Goal: Check status

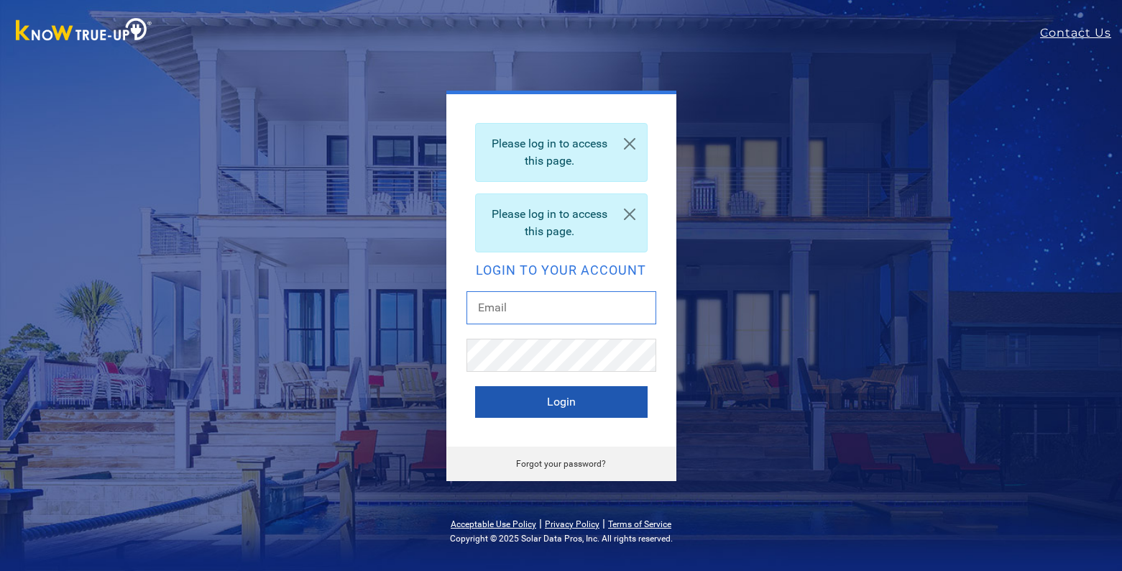
type input "[EMAIL_ADDRESS][DOMAIN_NAME]"
click at [535, 400] on button "Login" at bounding box center [561, 402] width 172 height 32
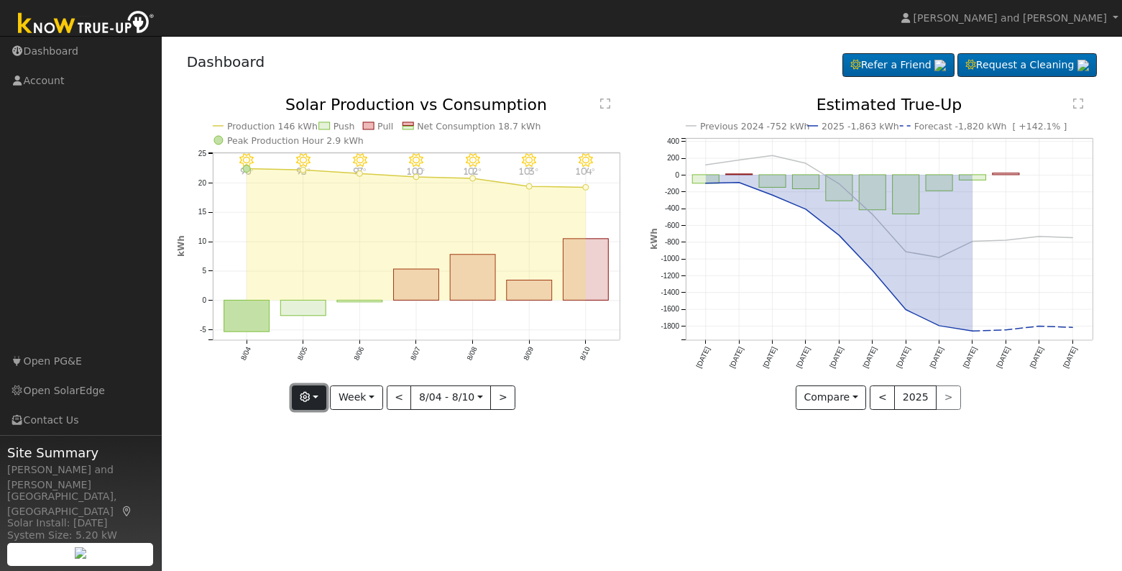
click at [315, 400] on button "button" at bounding box center [309, 397] width 35 height 24
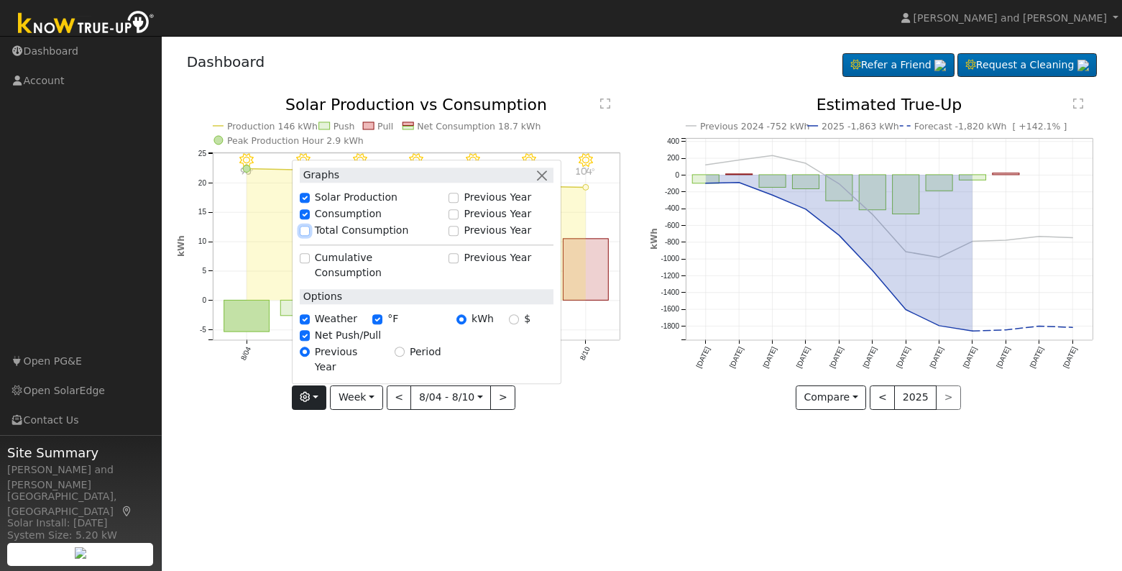
click at [309, 236] on input "Total Consumption" at bounding box center [305, 231] width 10 height 10
checkbox input "true"
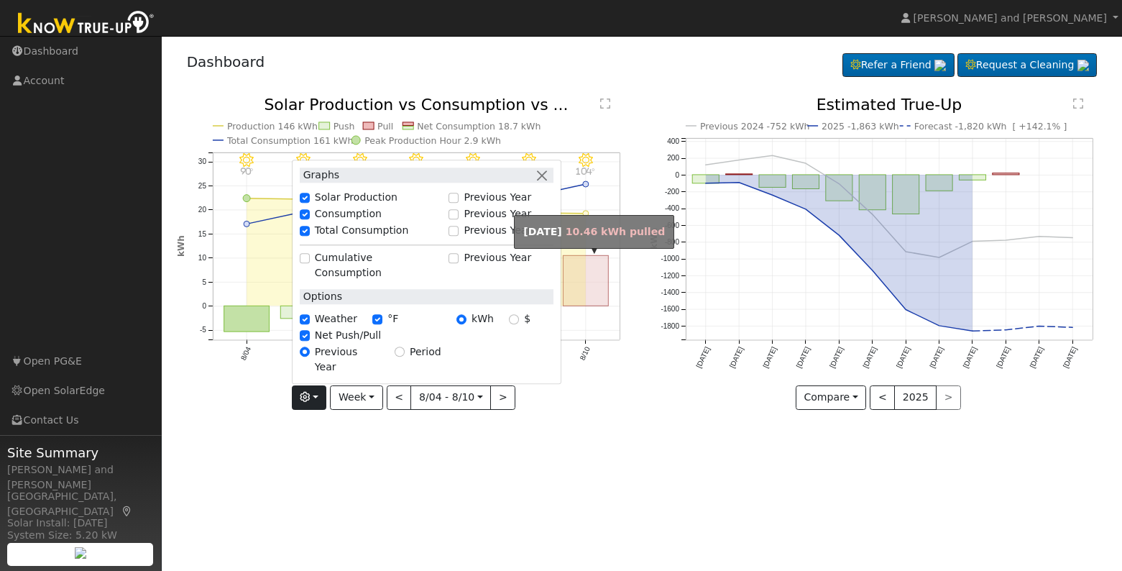
click at [577, 286] on rect "onclick=""" at bounding box center [585, 281] width 45 height 50
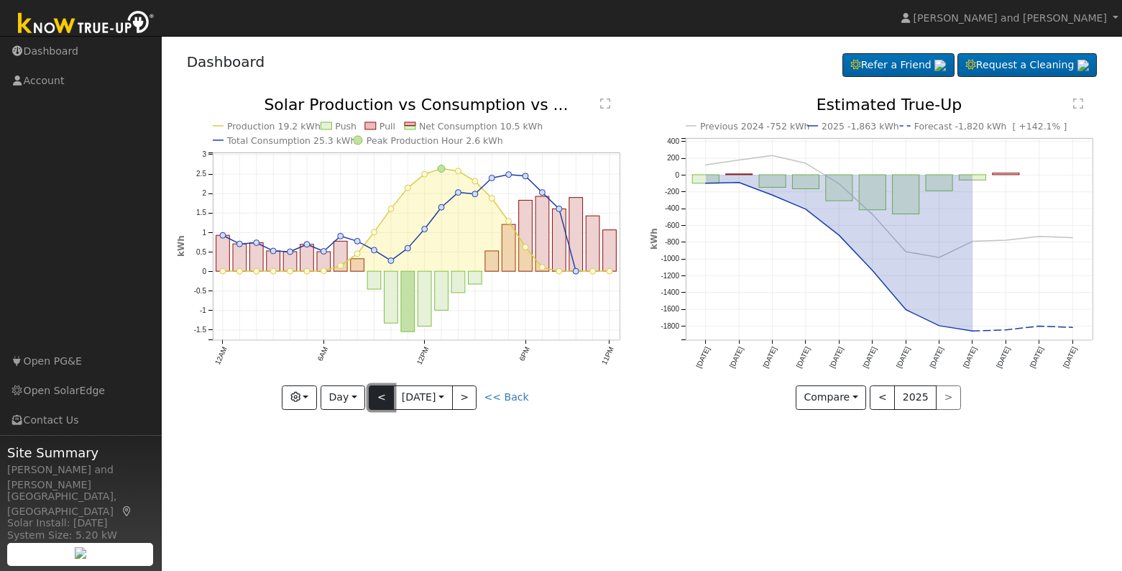
click at [379, 399] on button "<" at bounding box center [381, 397] width 25 height 24
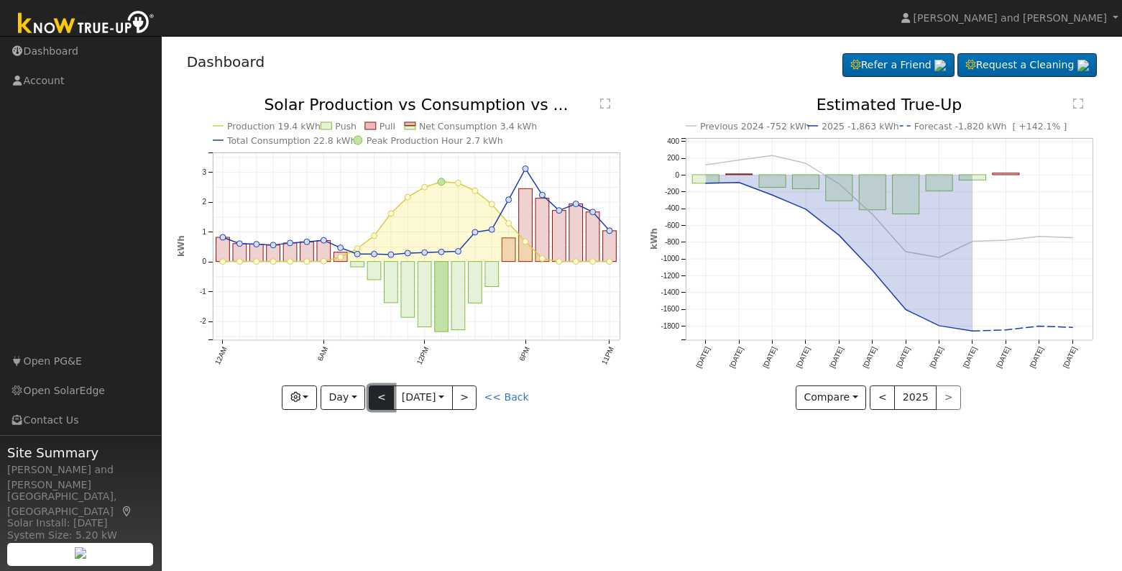
click at [379, 399] on button "<" at bounding box center [381, 397] width 25 height 24
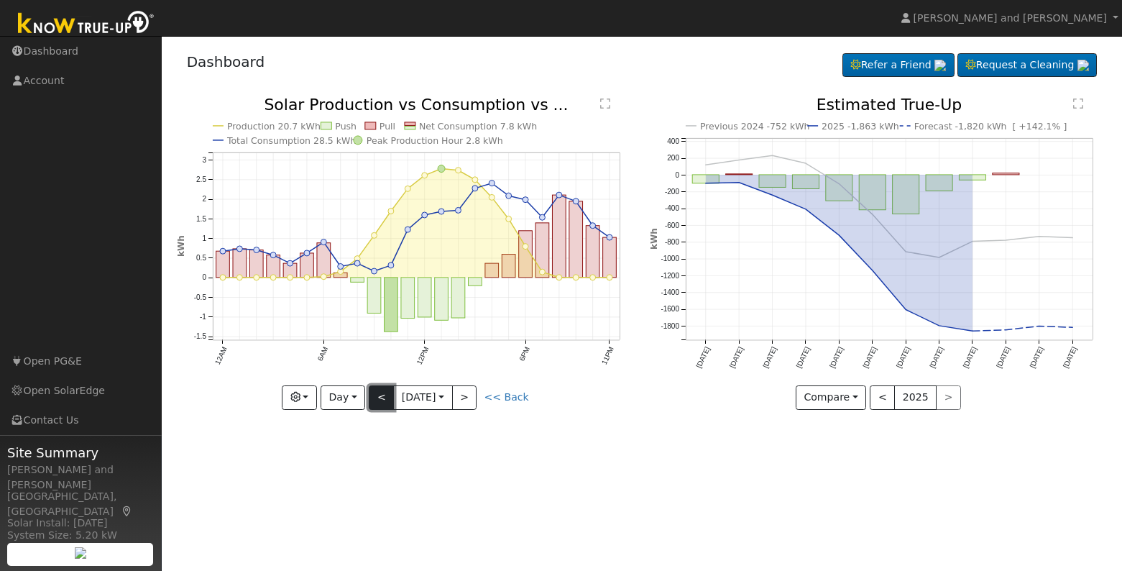
click at [379, 399] on button "<" at bounding box center [381, 397] width 25 height 24
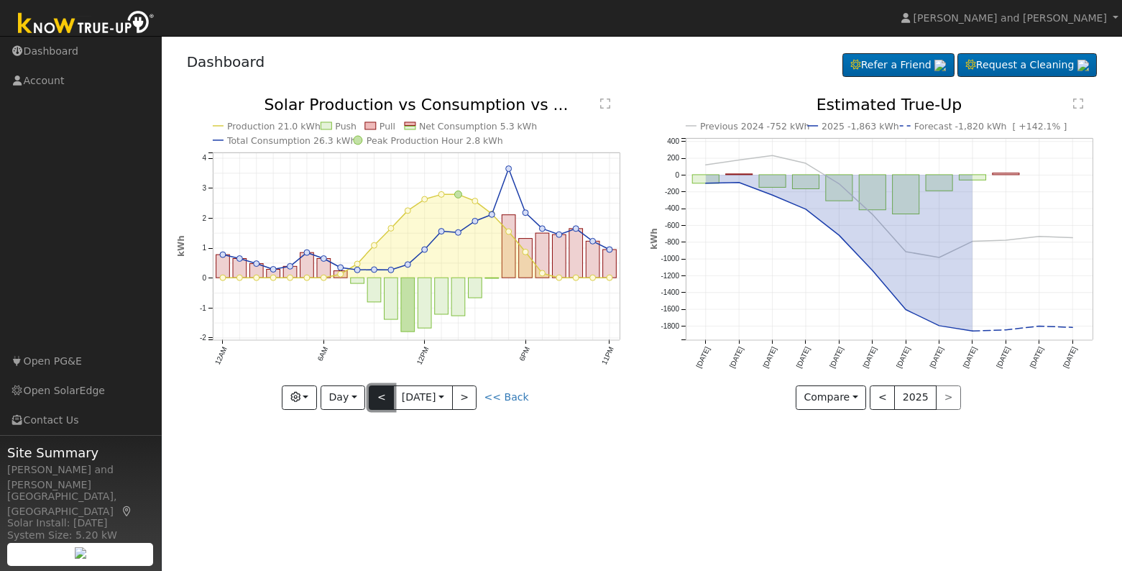
click at [379, 399] on button "<" at bounding box center [381, 397] width 25 height 24
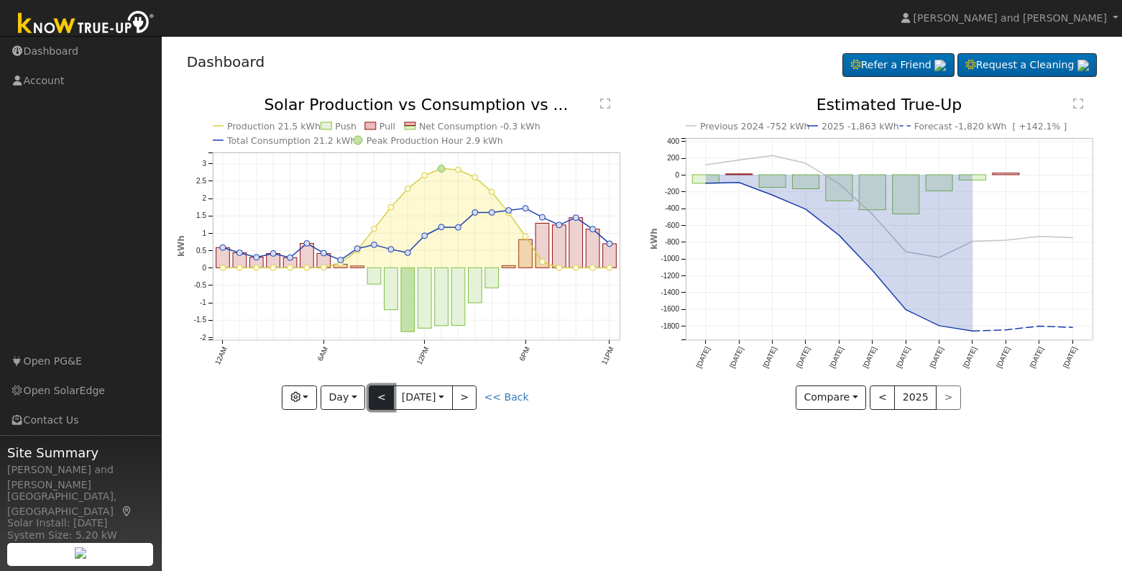
click at [379, 399] on button "<" at bounding box center [381, 397] width 25 height 24
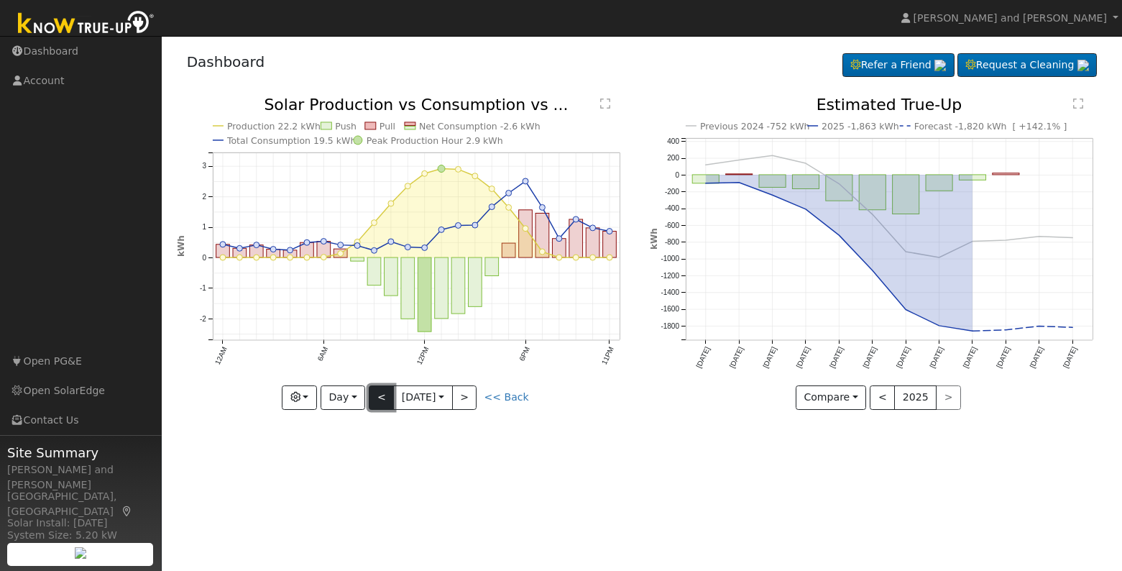
click at [379, 399] on button "<" at bounding box center [381, 397] width 25 height 24
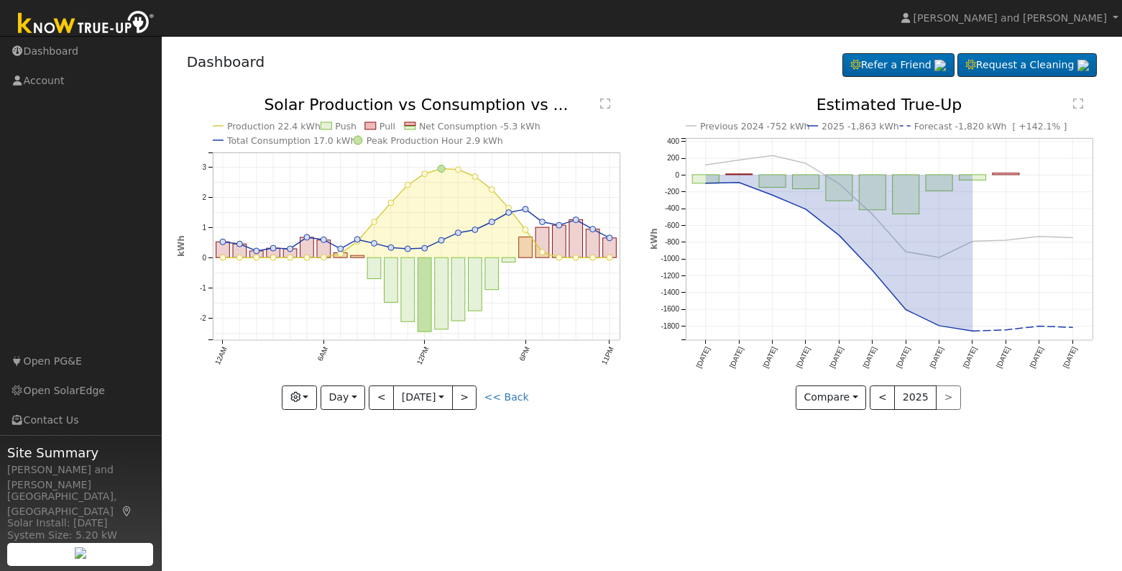
click at [379, 399] on div "Production 22.4 kWh Push Pull Net Consumption -5.3 kWh Total Consumption 17.0 k…" at bounding box center [406, 253] width 458 height 313
click at [379, 399] on button "<" at bounding box center [381, 397] width 25 height 24
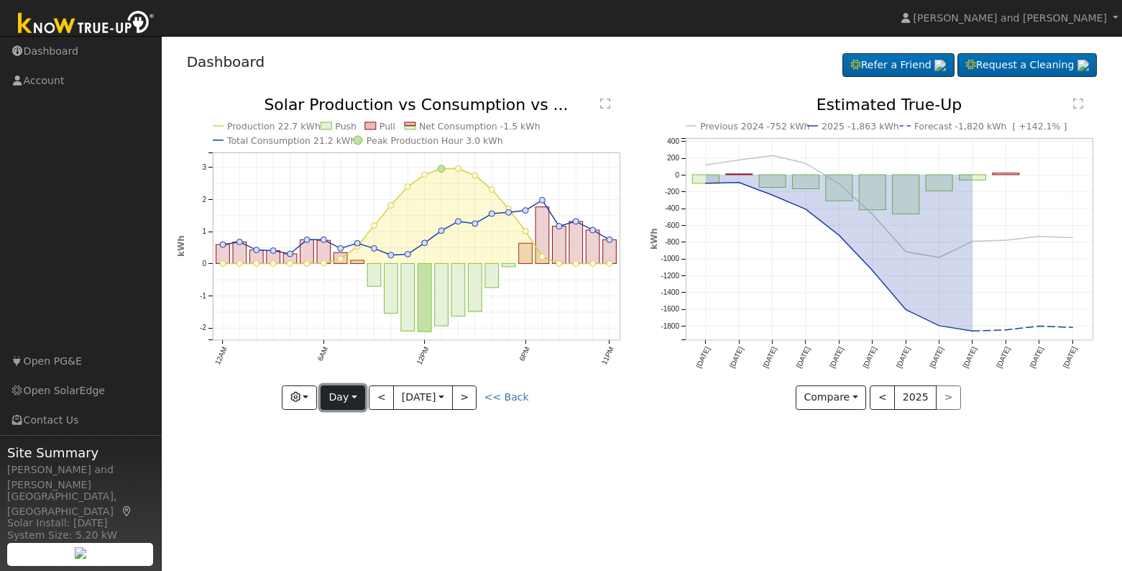
click at [347, 402] on button "Day" at bounding box center [342, 397] width 45 height 24
click at [356, 444] on link "Week" at bounding box center [371, 447] width 100 height 20
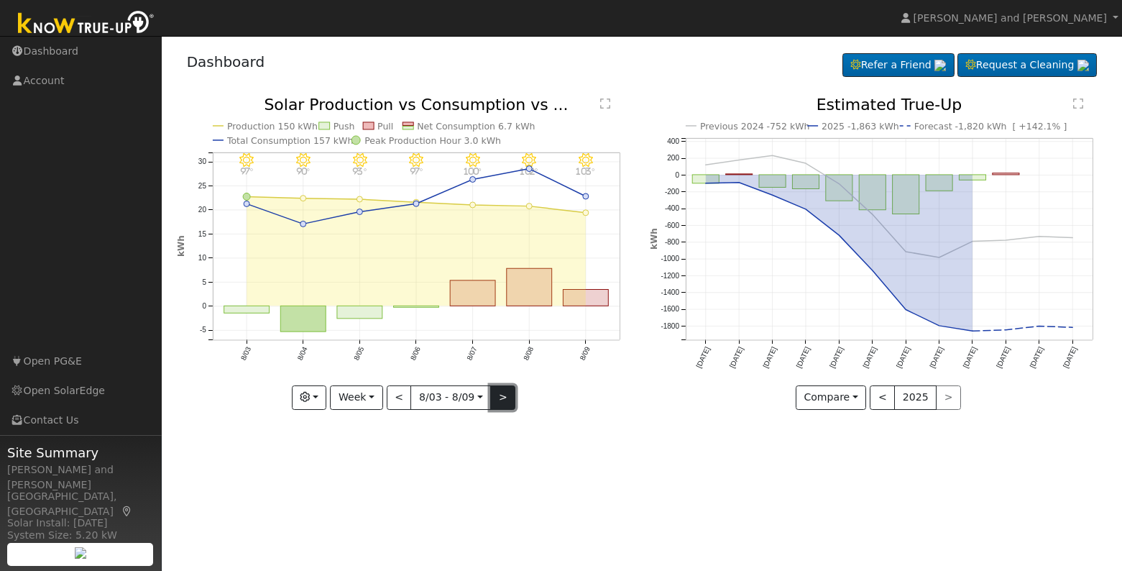
click at [497, 392] on button ">" at bounding box center [502, 397] width 25 height 24
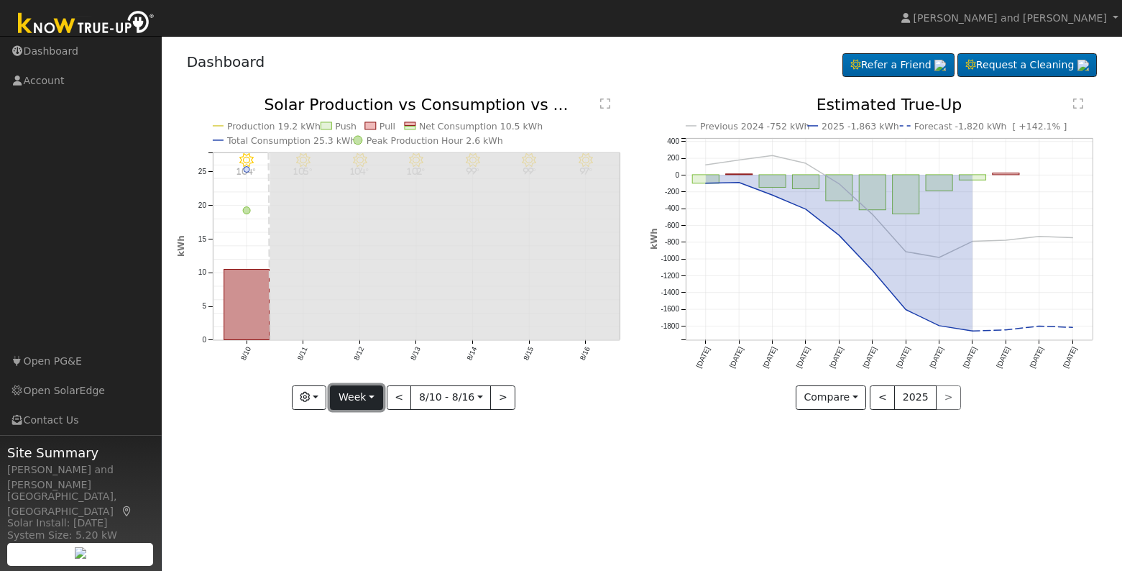
click at [372, 400] on button "Week" at bounding box center [356, 397] width 52 height 24
click at [370, 427] on link "Day" at bounding box center [381, 427] width 100 height 20
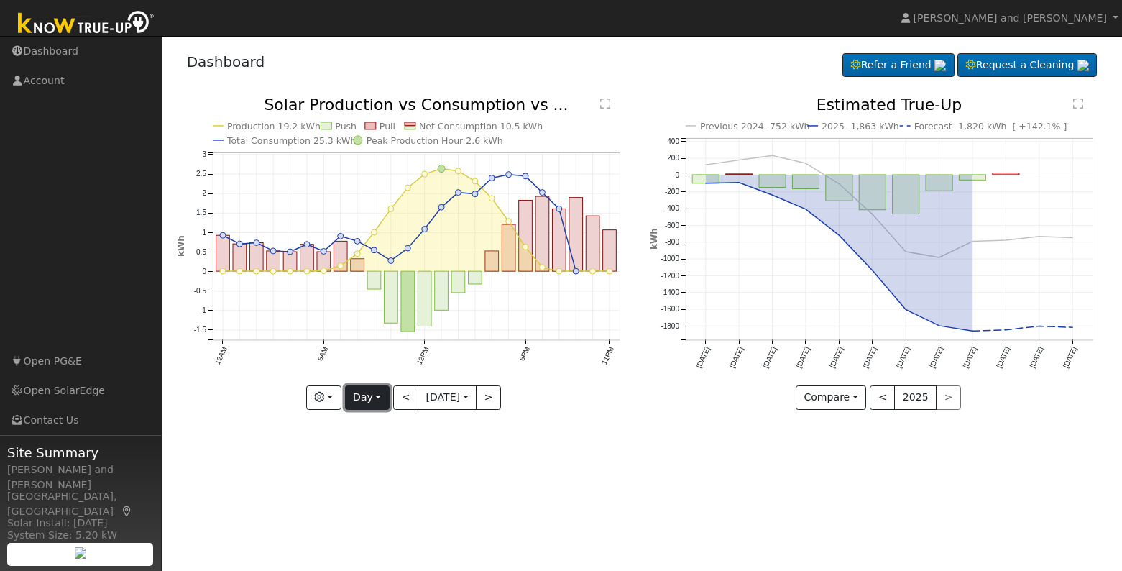
click at [374, 399] on button "Day" at bounding box center [367, 397] width 45 height 24
click at [372, 438] on link "Week" at bounding box center [396, 447] width 100 height 20
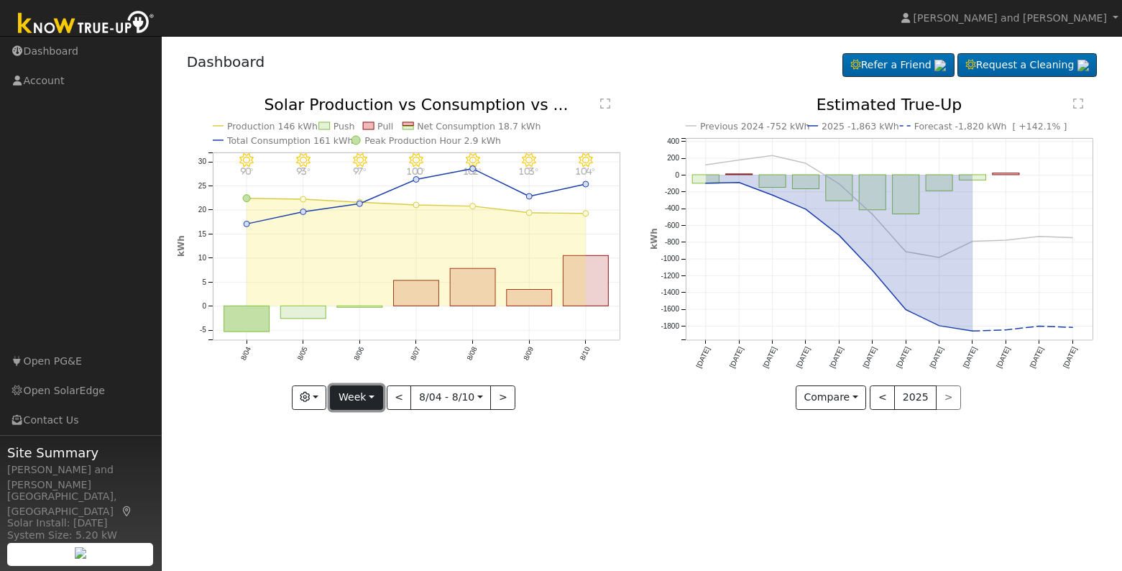
click at [359, 397] on button "Week" at bounding box center [356, 397] width 52 height 24
click at [377, 463] on link "Month" at bounding box center [381, 467] width 100 height 20
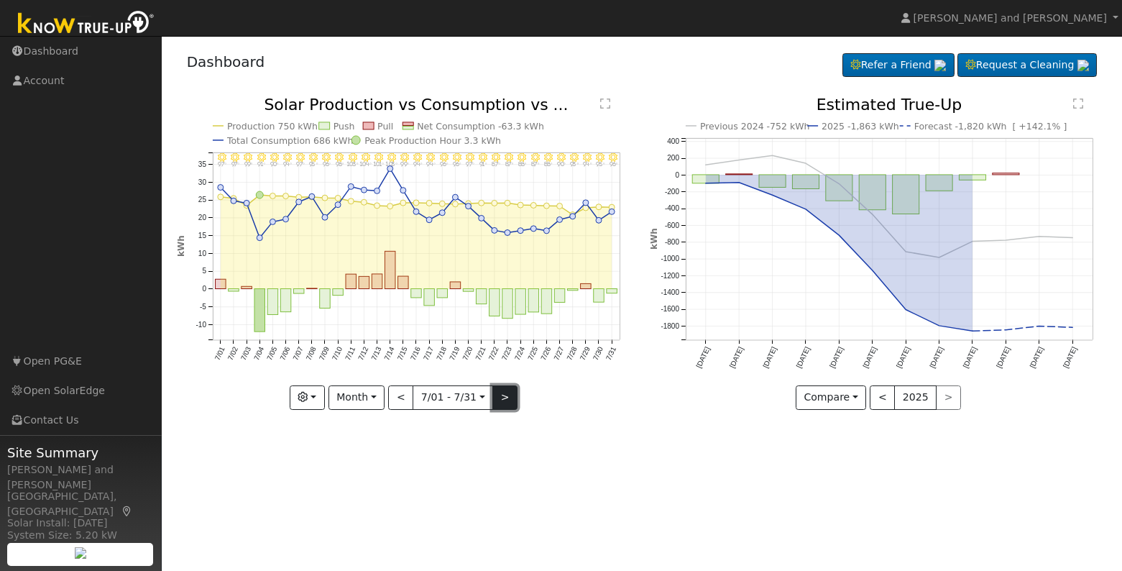
click at [501, 397] on button ">" at bounding box center [504, 397] width 25 height 24
type input "[DATE]"
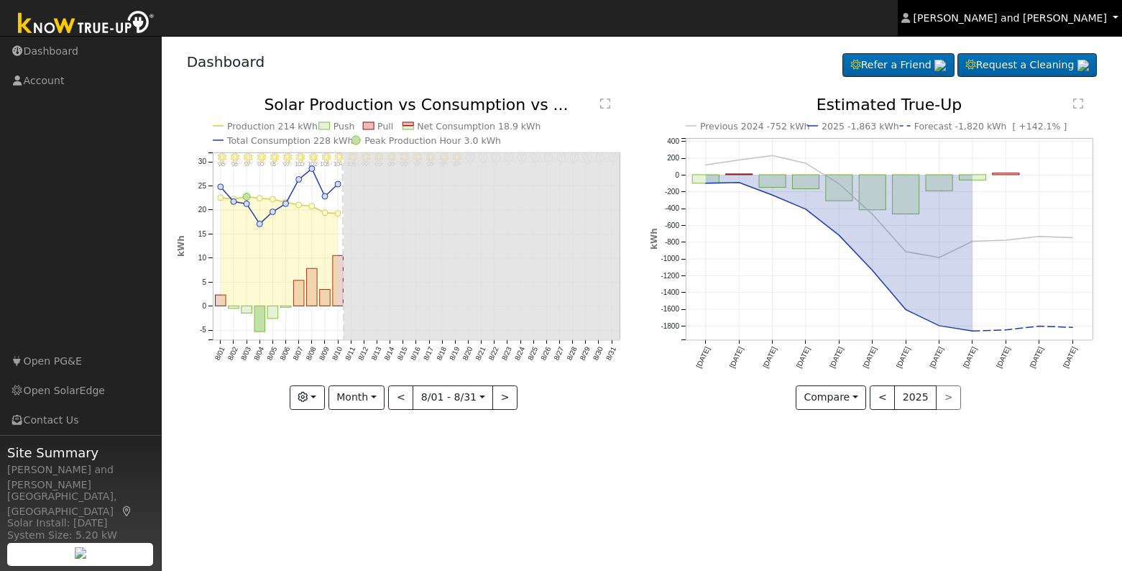
click at [1066, 19] on span "[PERSON_NAME] and [PERSON_NAME]" at bounding box center [1009, 17] width 193 height 11
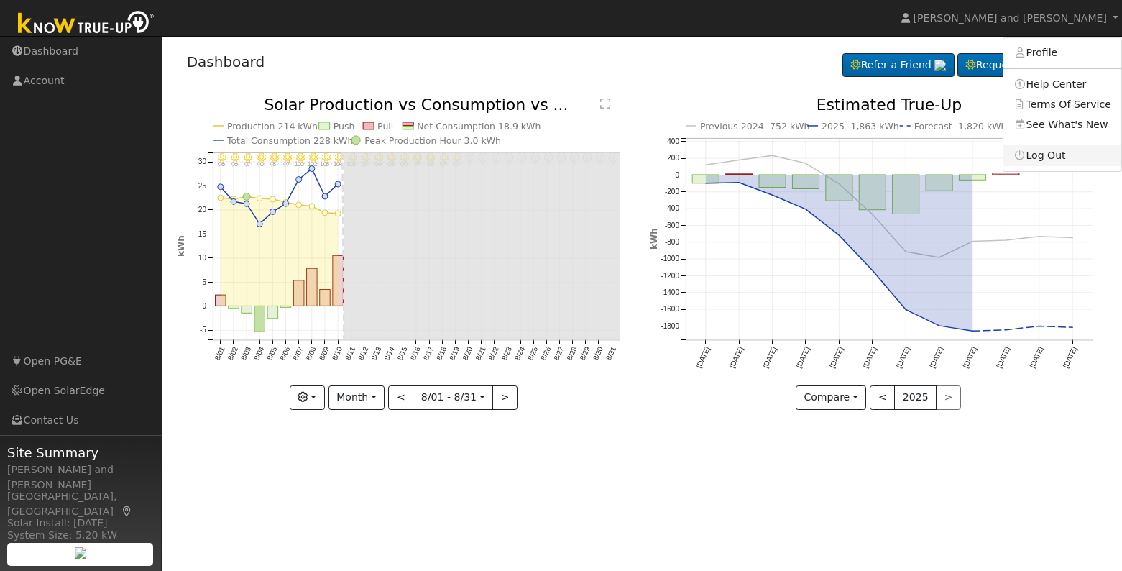
click at [1049, 160] on link "Log Out" at bounding box center [1062, 155] width 118 height 20
